Goal: Navigation & Orientation: Find specific page/section

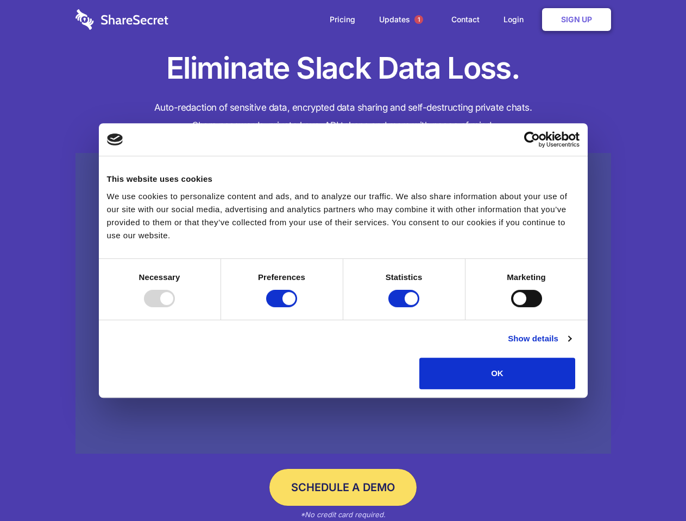
click at [175, 307] on div at bounding box center [159, 298] width 31 height 17
click at [297, 307] on input "Preferences" at bounding box center [281, 298] width 31 height 17
checkbox input "false"
click at [405, 307] on input "Statistics" at bounding box center [403, 298] width 31 height 17
checkbox input "false"
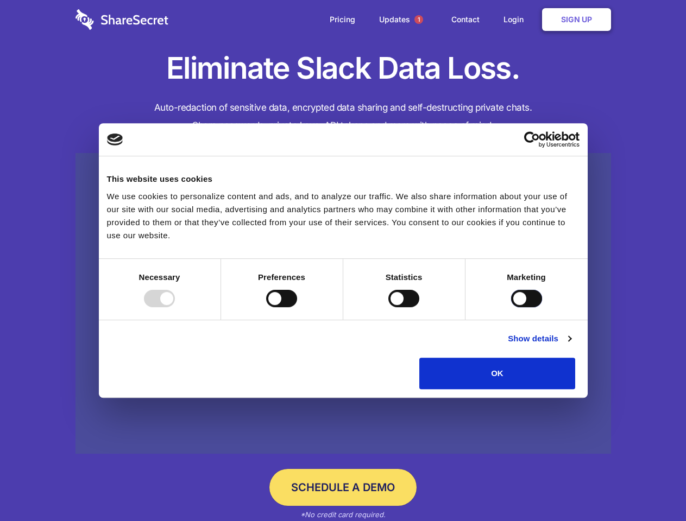
click at [511, 307] on input "Marketing" at bounding box center [526, 298] width 31 height 17
checkbox input "true"
click at [571, 345] on link "Show details" at bounding box center [539, 338] width 63 height 13
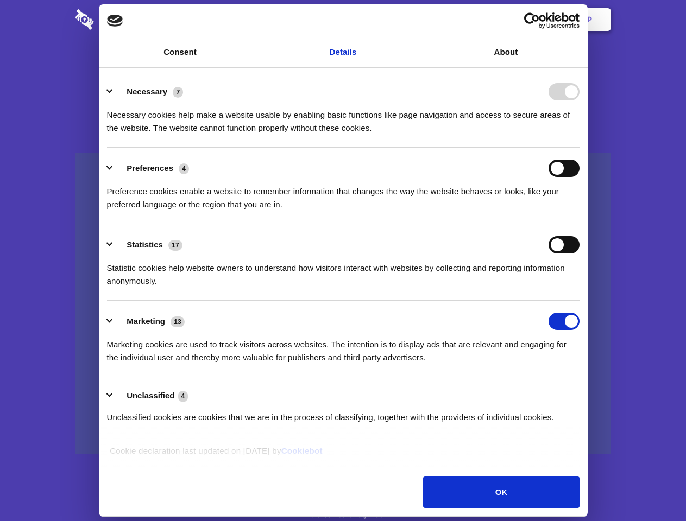
click at [579, 148] on li "Necessary 7 Necessary cookies help make a website usable by enabling basic func…" at bounding box center [343, 109] width 472 height 77
click at [418, 20] on span "1" at bounding box center [418, 19] width 9 height 9
